Goal: Find specific page/section: Find specific page/section

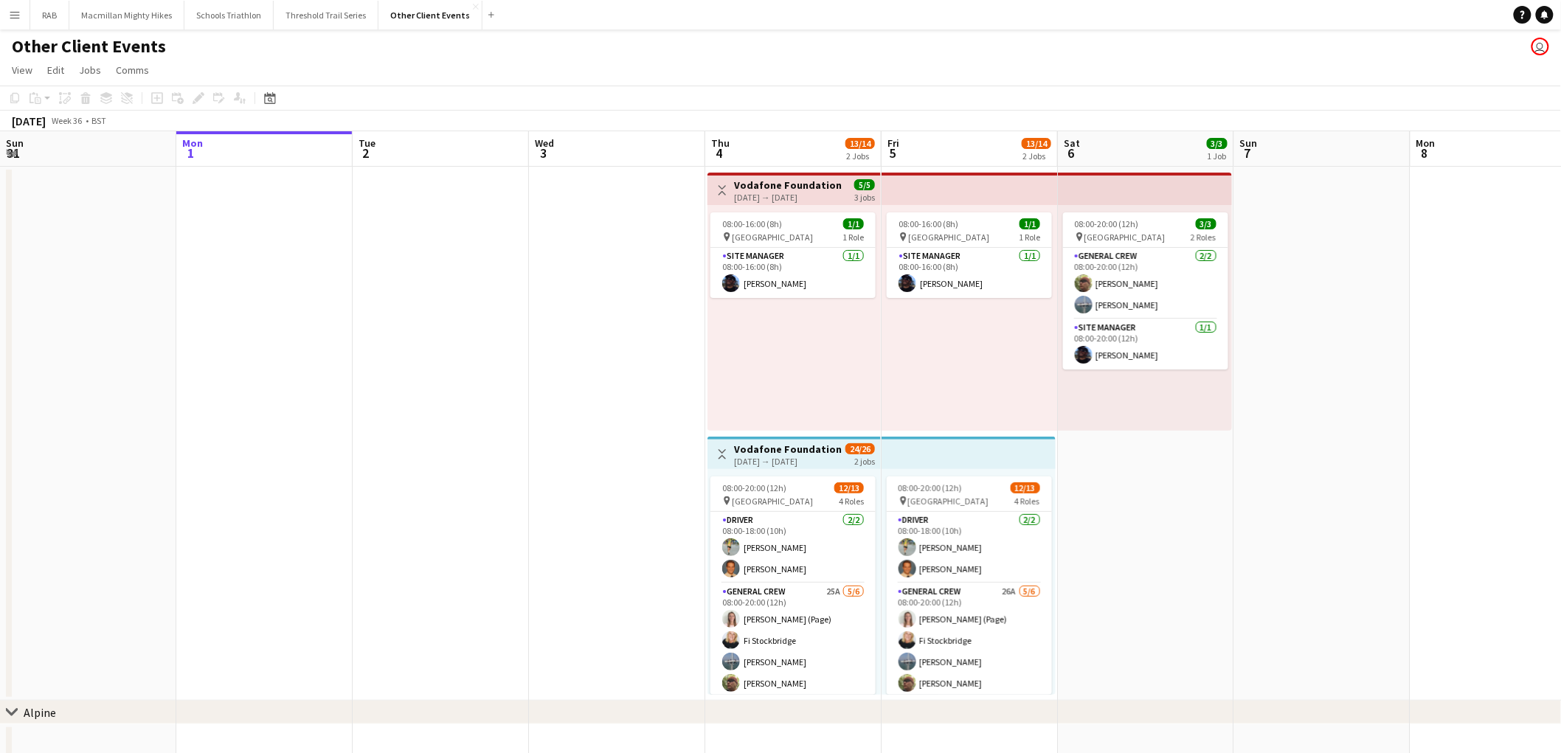
scroll to position [0, 507]
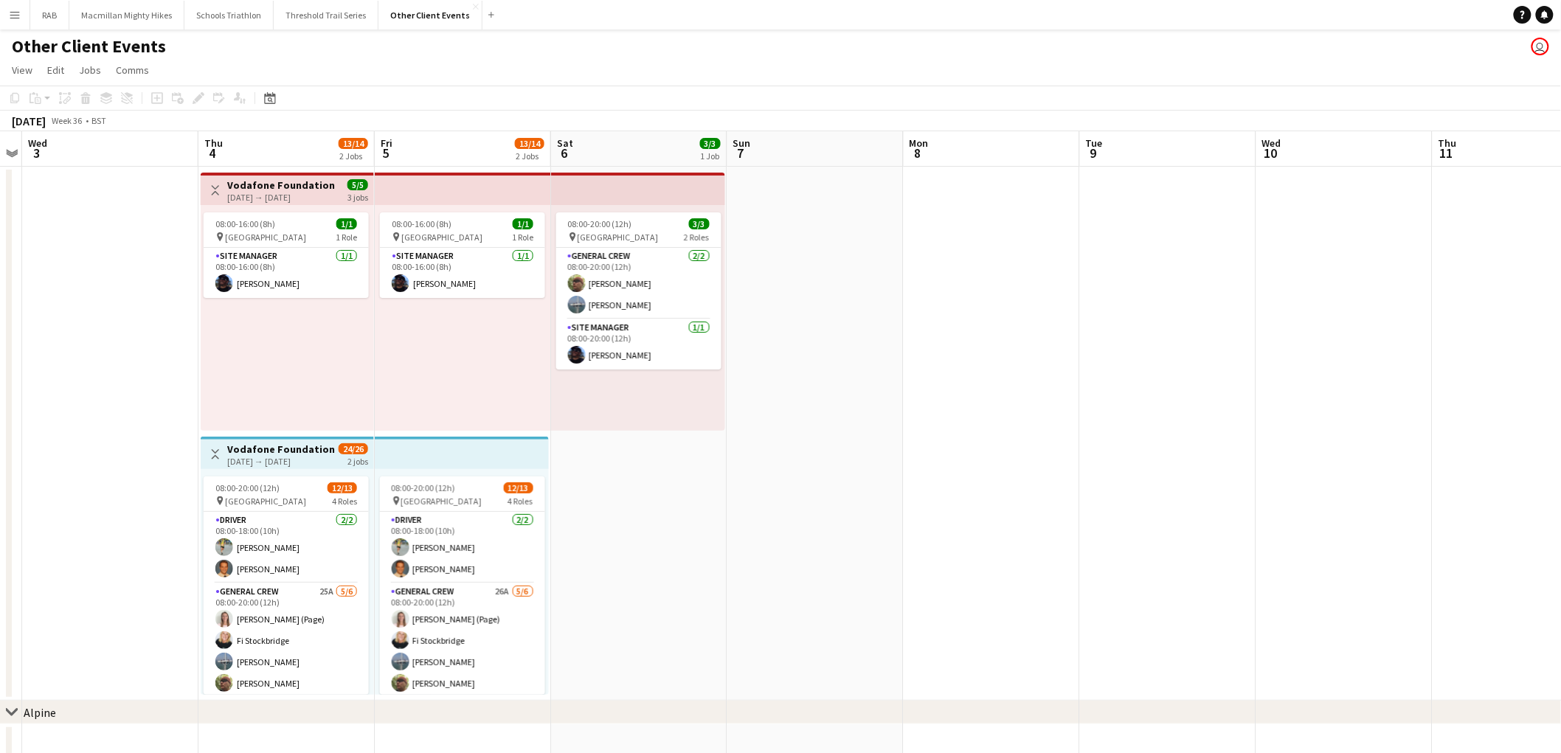
click at [10, 18] on app-icon "Menu" at bounding box center [15, 15] width 12 height 12
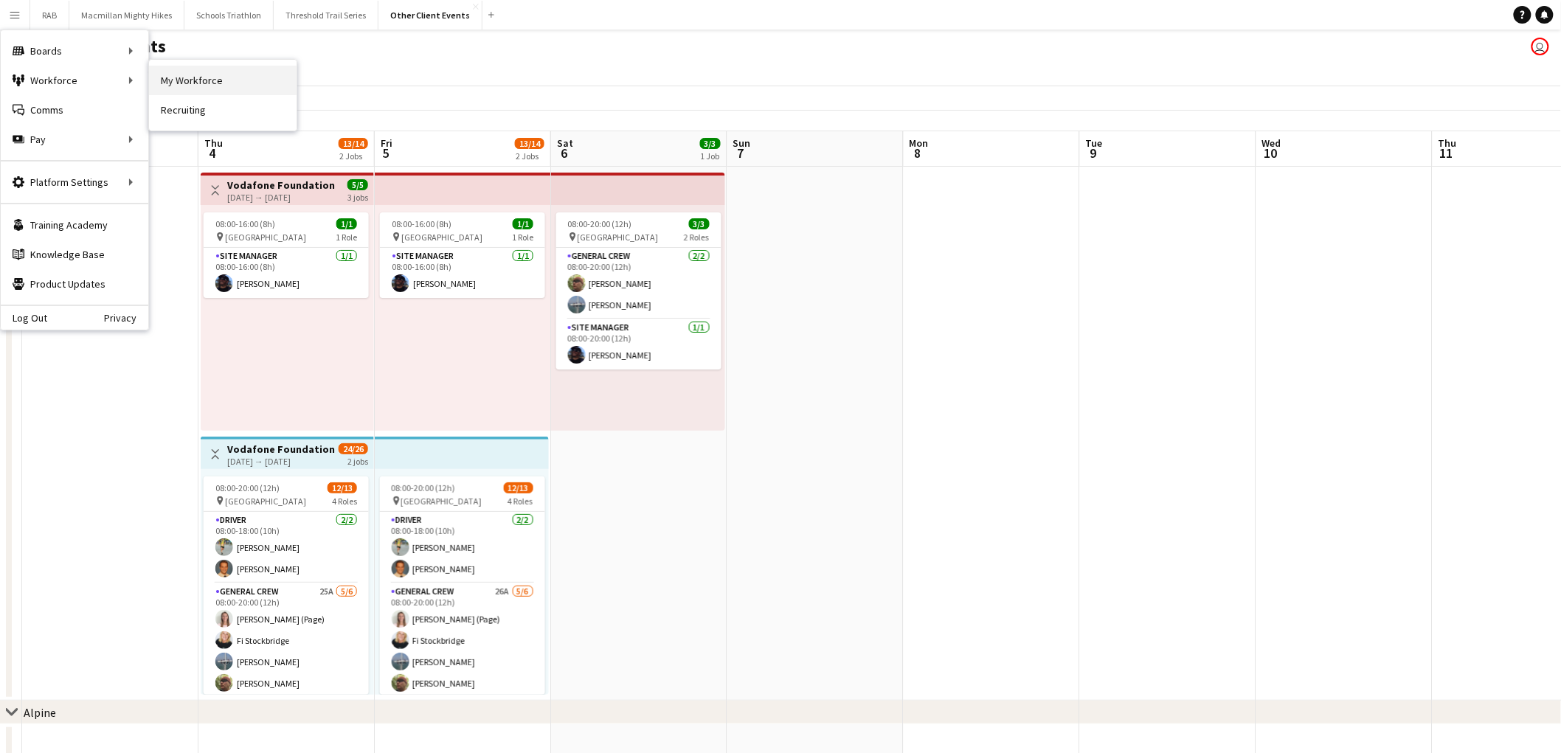
click at [194, 76] on link "My Workforce" at bounding box center [223, 81] width 148 height 30
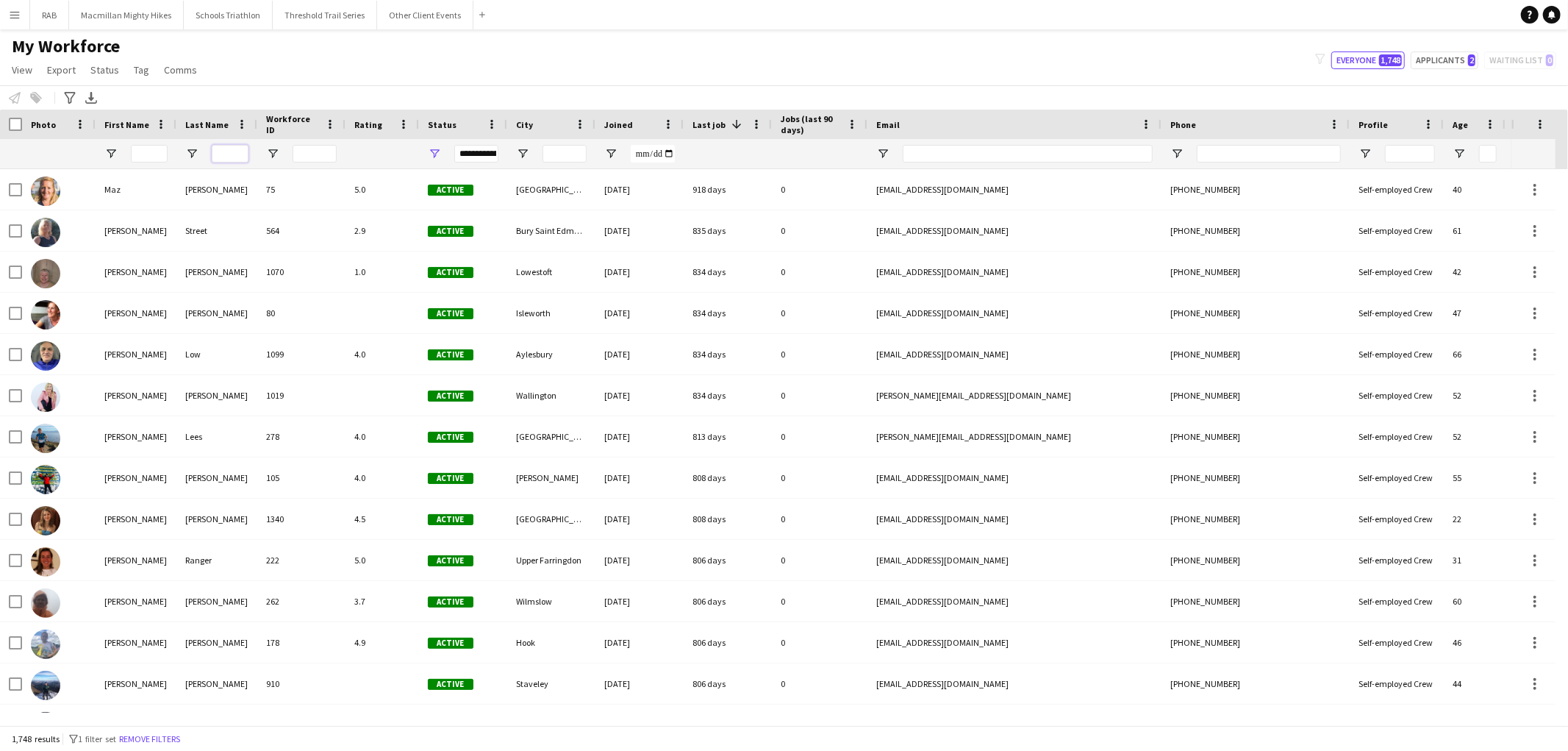
click at [233, 150] on input "Last Name Filter Input" at bounding box center [229, 154] width 37 height 18
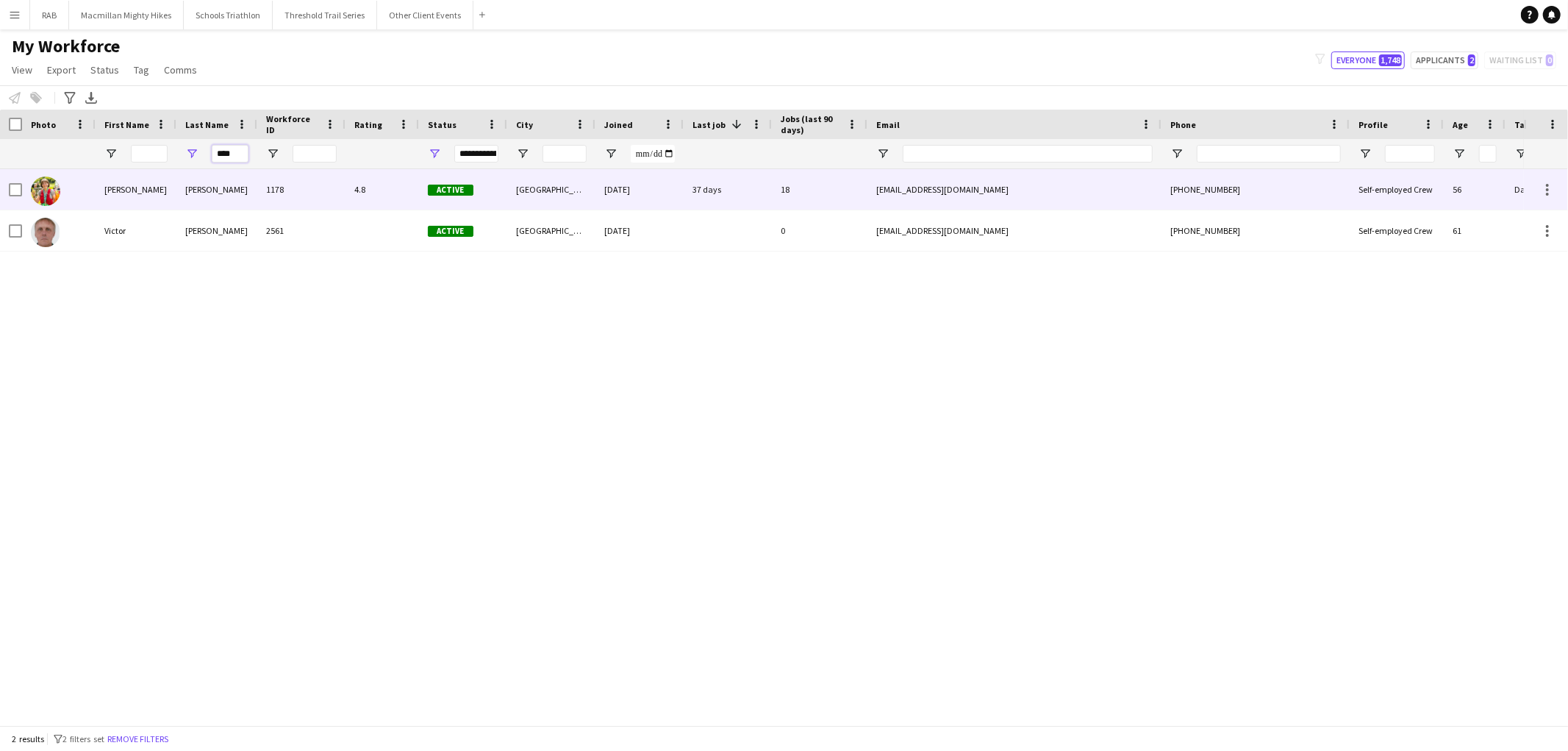
type input "****"
click at [219, 192] on div "[PERSON_NAME]" at bounding box center [216, 189] width 81 height 41
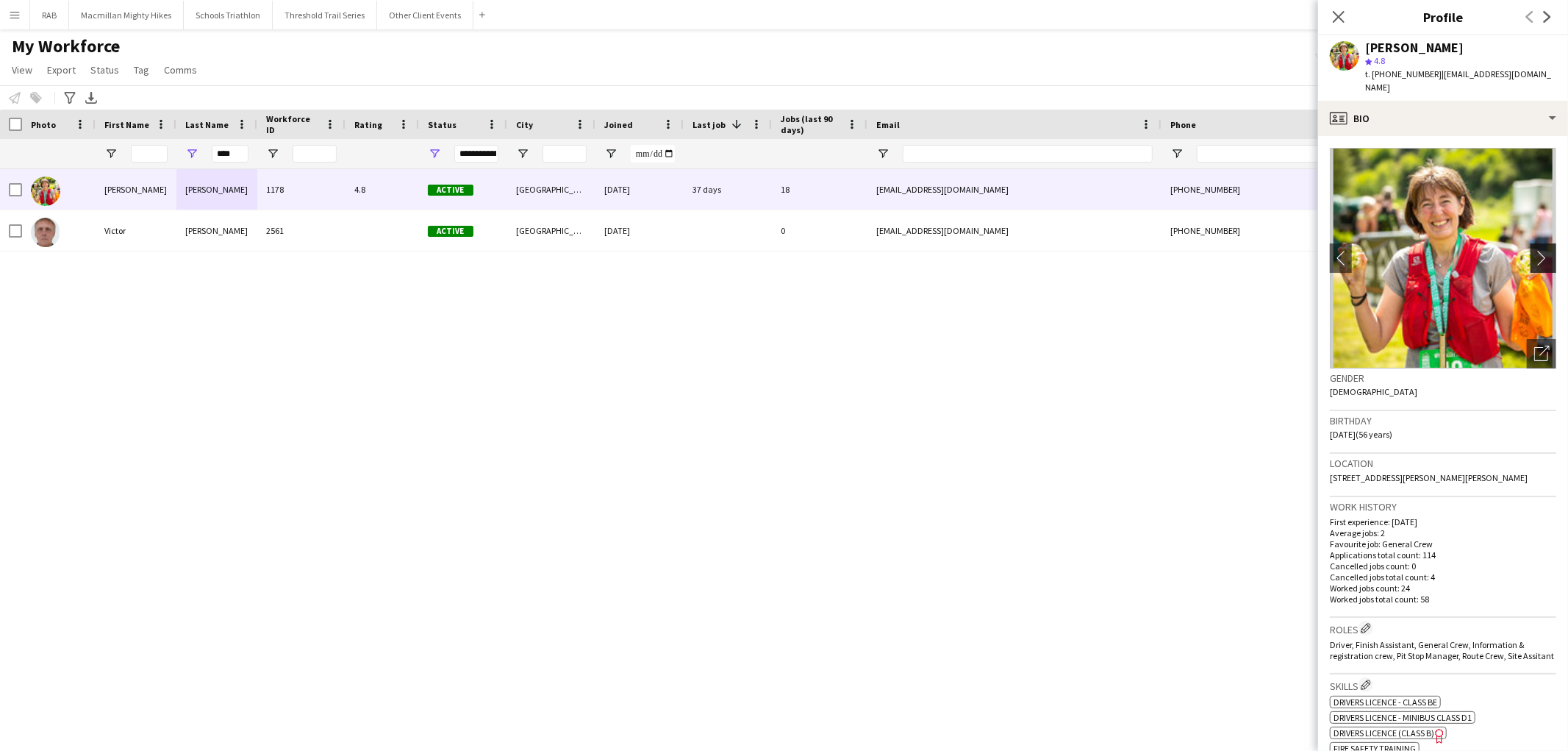
click at [1534, 250] on app-icon "chevron-right" at bounding box center [1545, 257] width 23 height 15
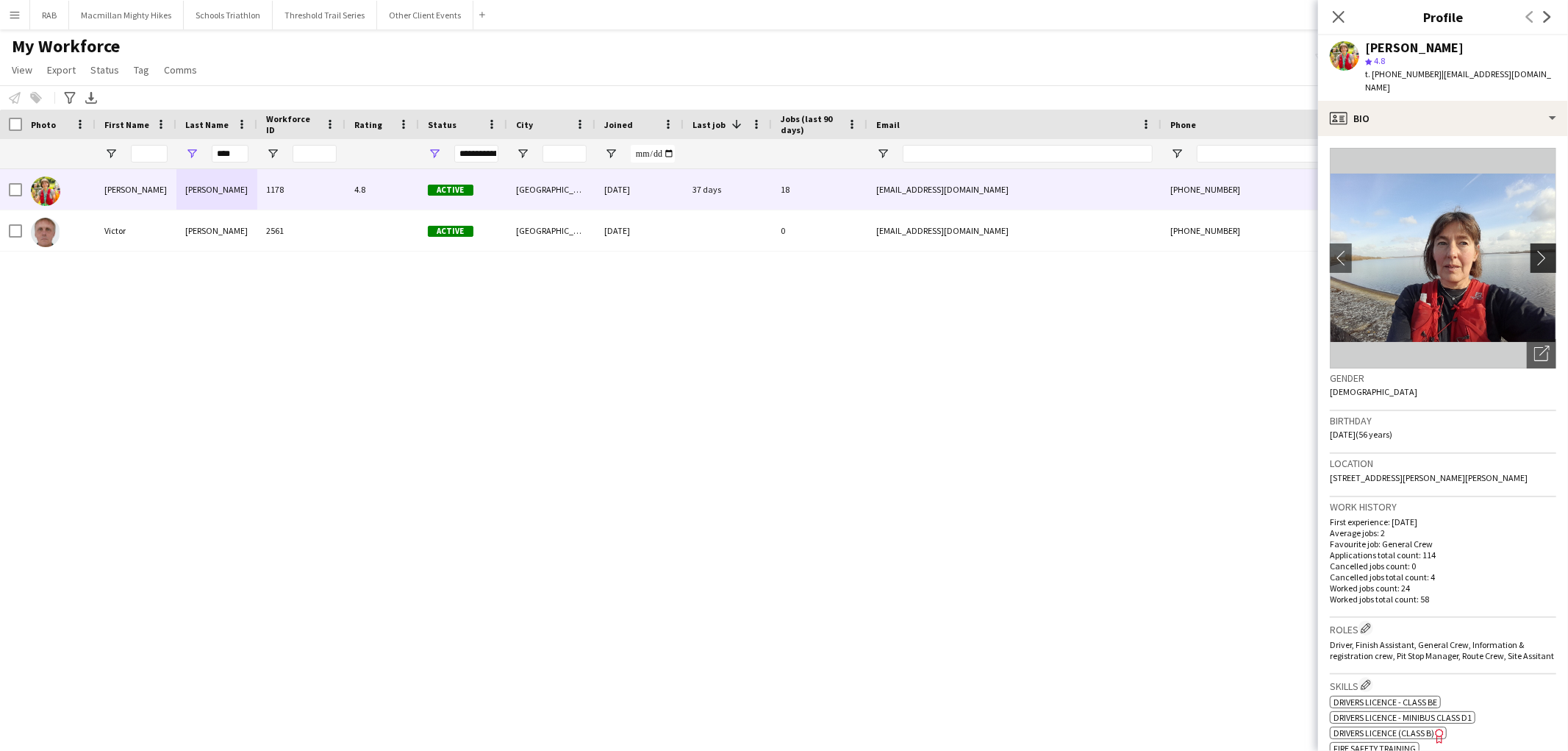
click at [1534, 250] on app-icon "chevron-right" at bounding box center [1545, 257] width 23 height 15
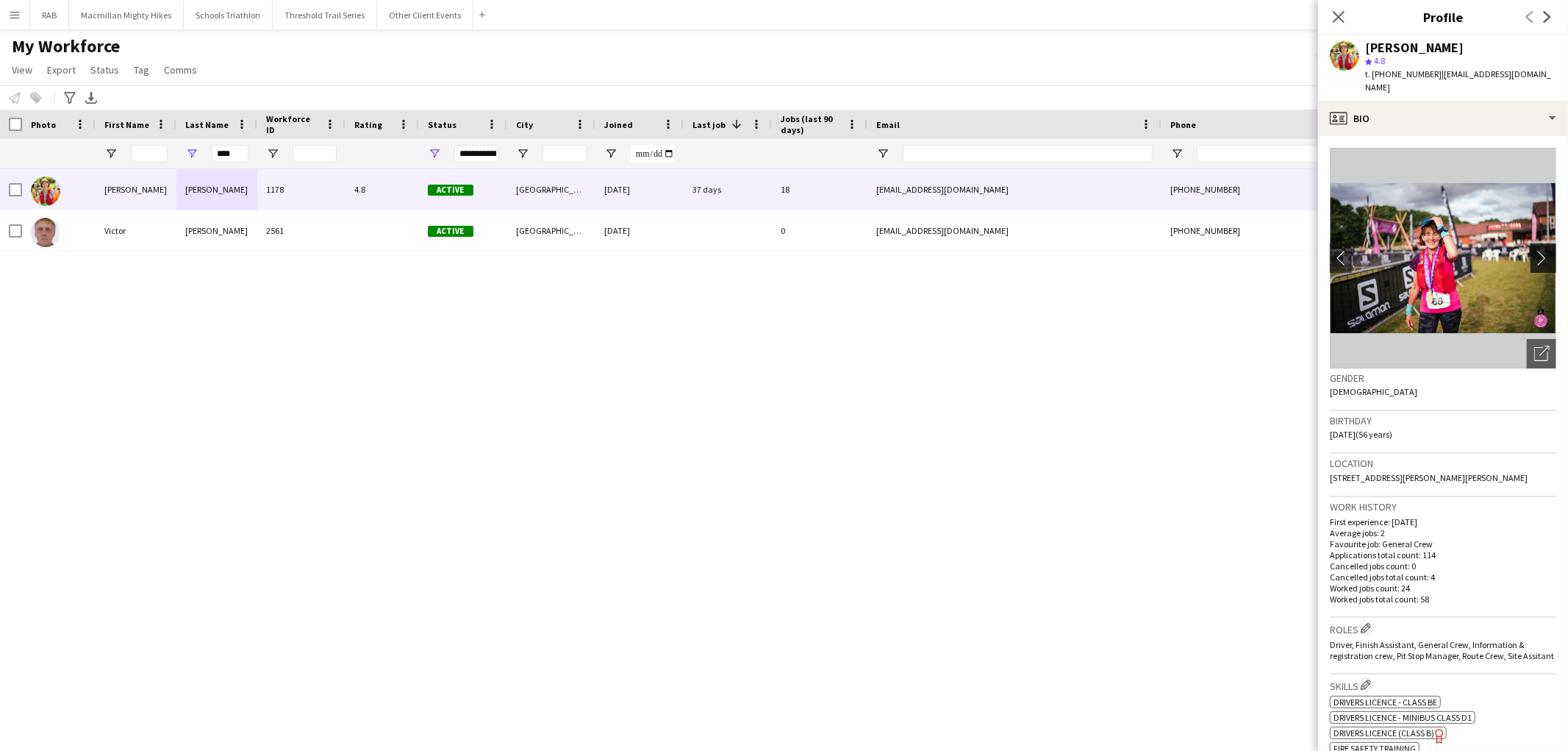
click at [1534, 250] on app-icon "chevron-right" at bounding box center [1545, 257] width 23 height 15
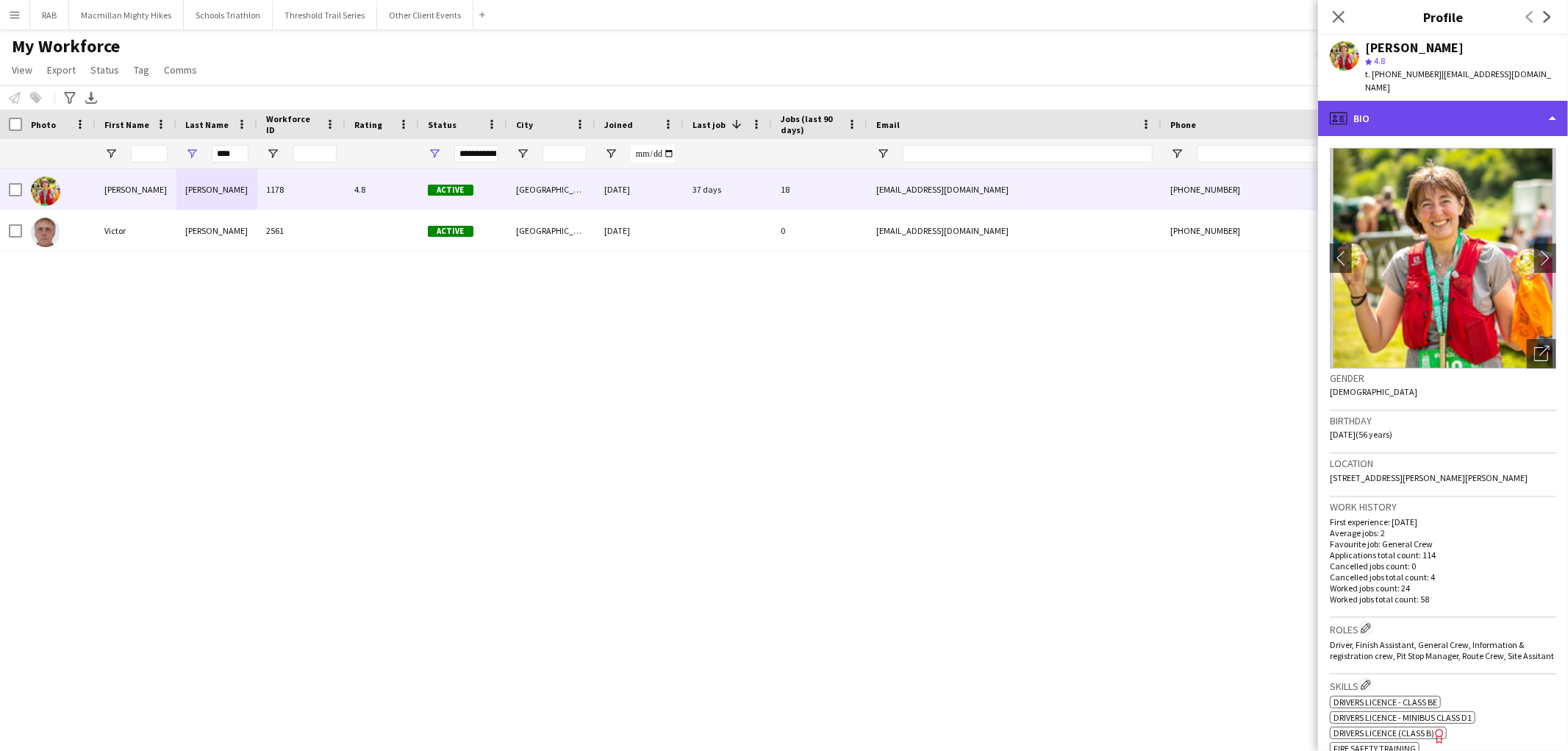
click at [1448, 101] on div "profile Bio" at bounding box center [1442, 118] width 250 height 35
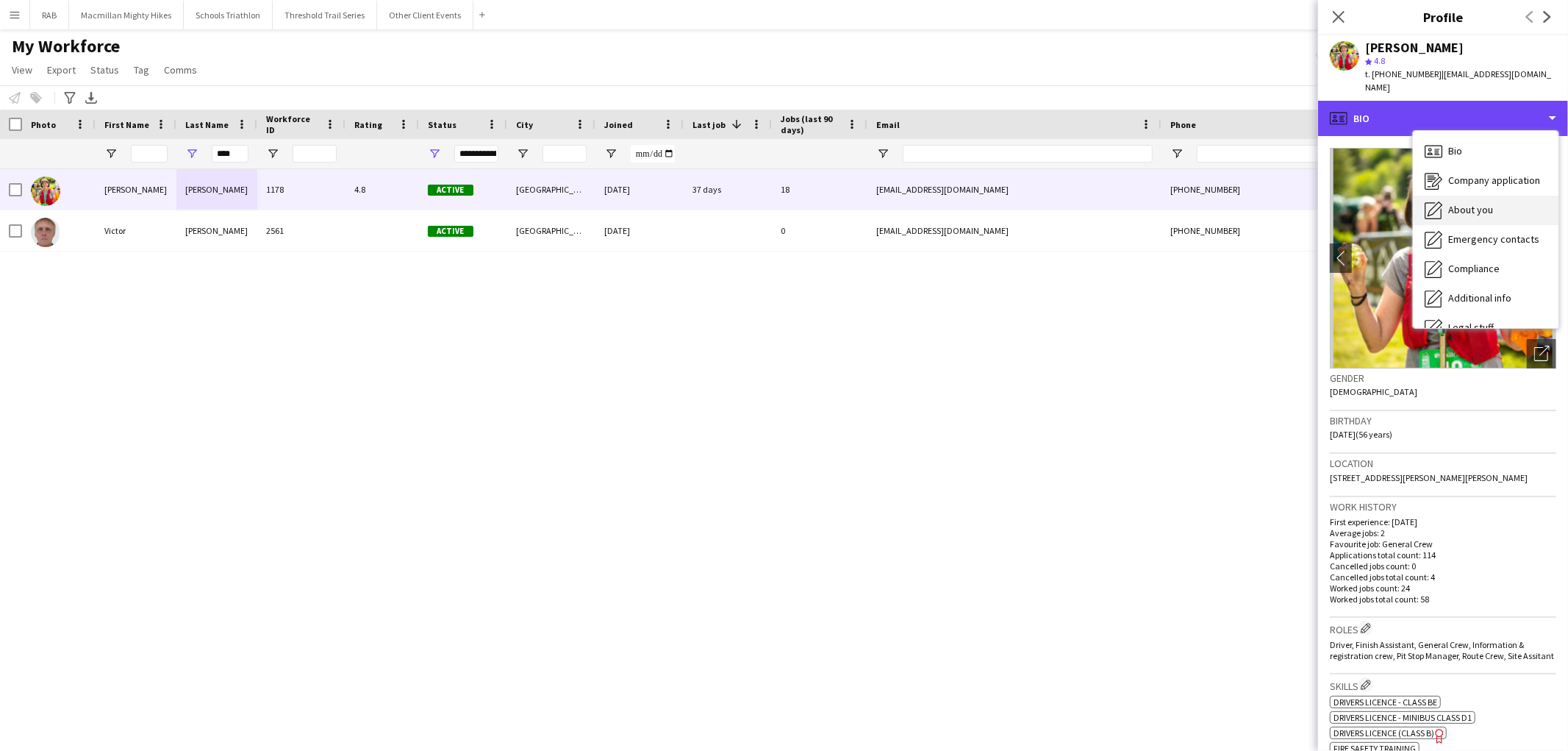
scroll to position [79, 0]
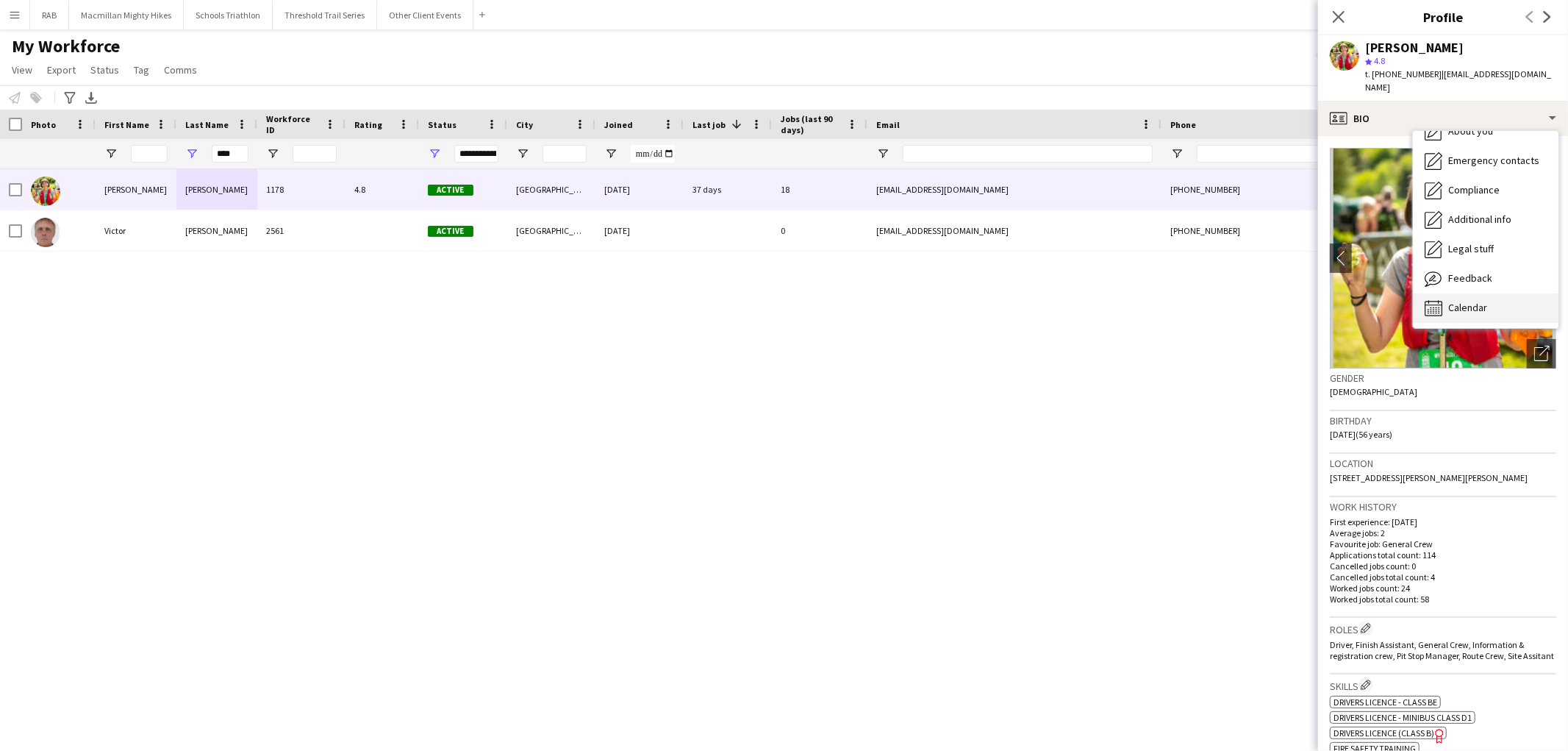
click at [1474, 293] on div "Calendar Calendar" at bounding box center [1486, 308] width 146 height 30
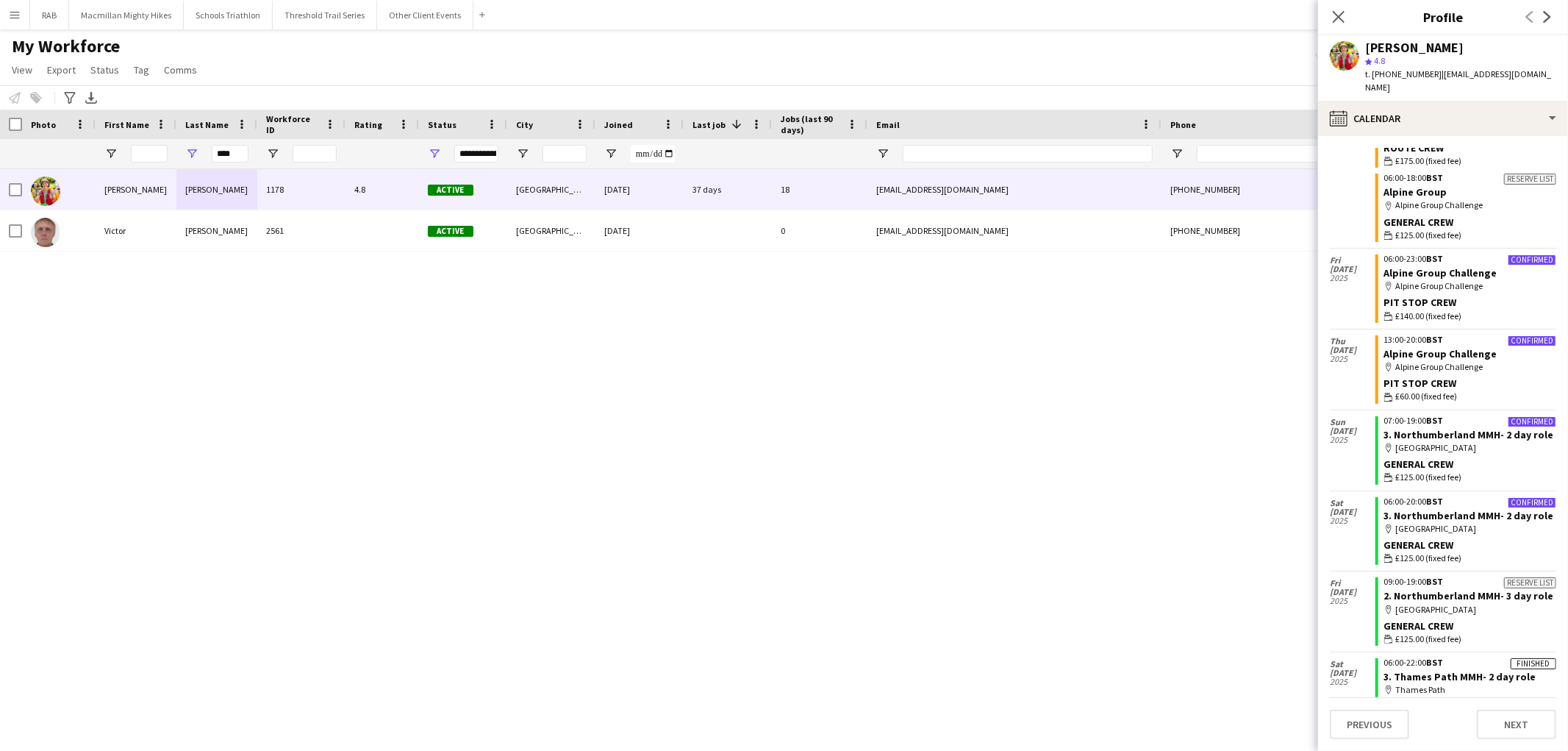
scroll to position [0, 0]
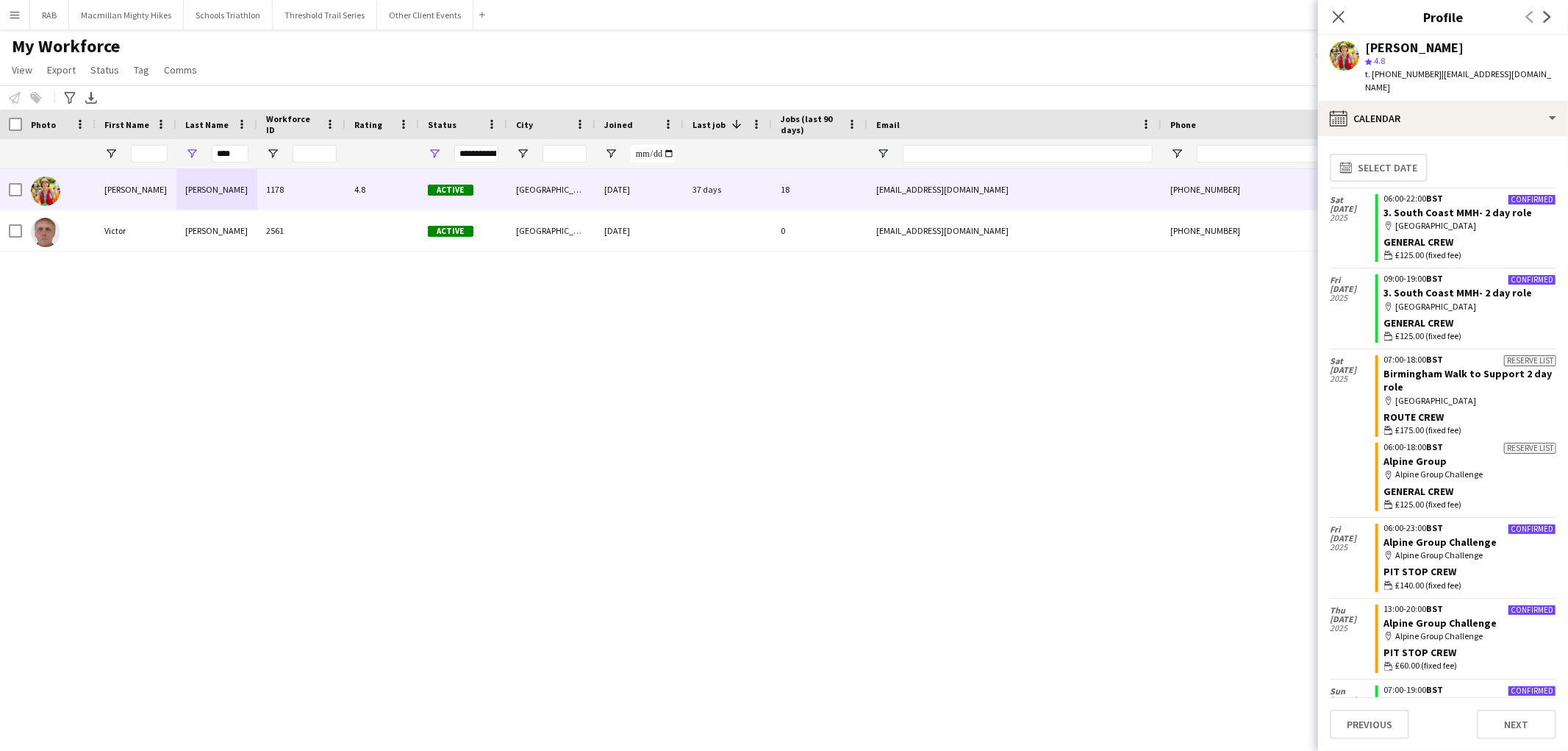
click at [834, 425] on div "[PERSON_NAME] 1178 4.8 Active Cambridge [DATE] 37 days 18 [EMAIL_ADDRESS][DOMAI…" at bounding box center [762, 441] width 1524 height 544
